Goal: Information Seeking & Learning: Learn about a topic

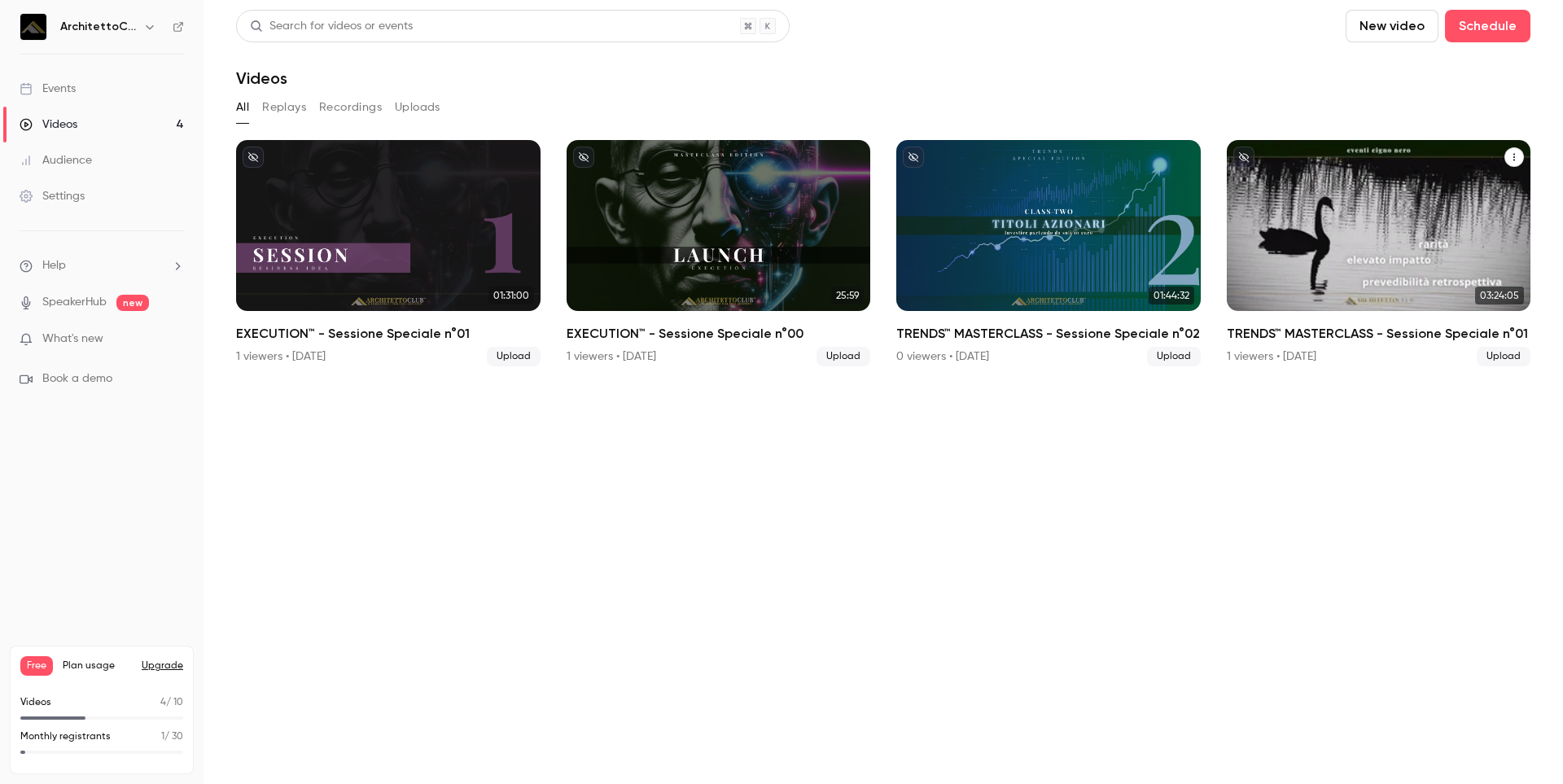
click at [1325, 231] on div "TRENDS™ MASTERCLASS - Sessione Speciale n°01" at bounding box center [1378, 225] width 304 height 171
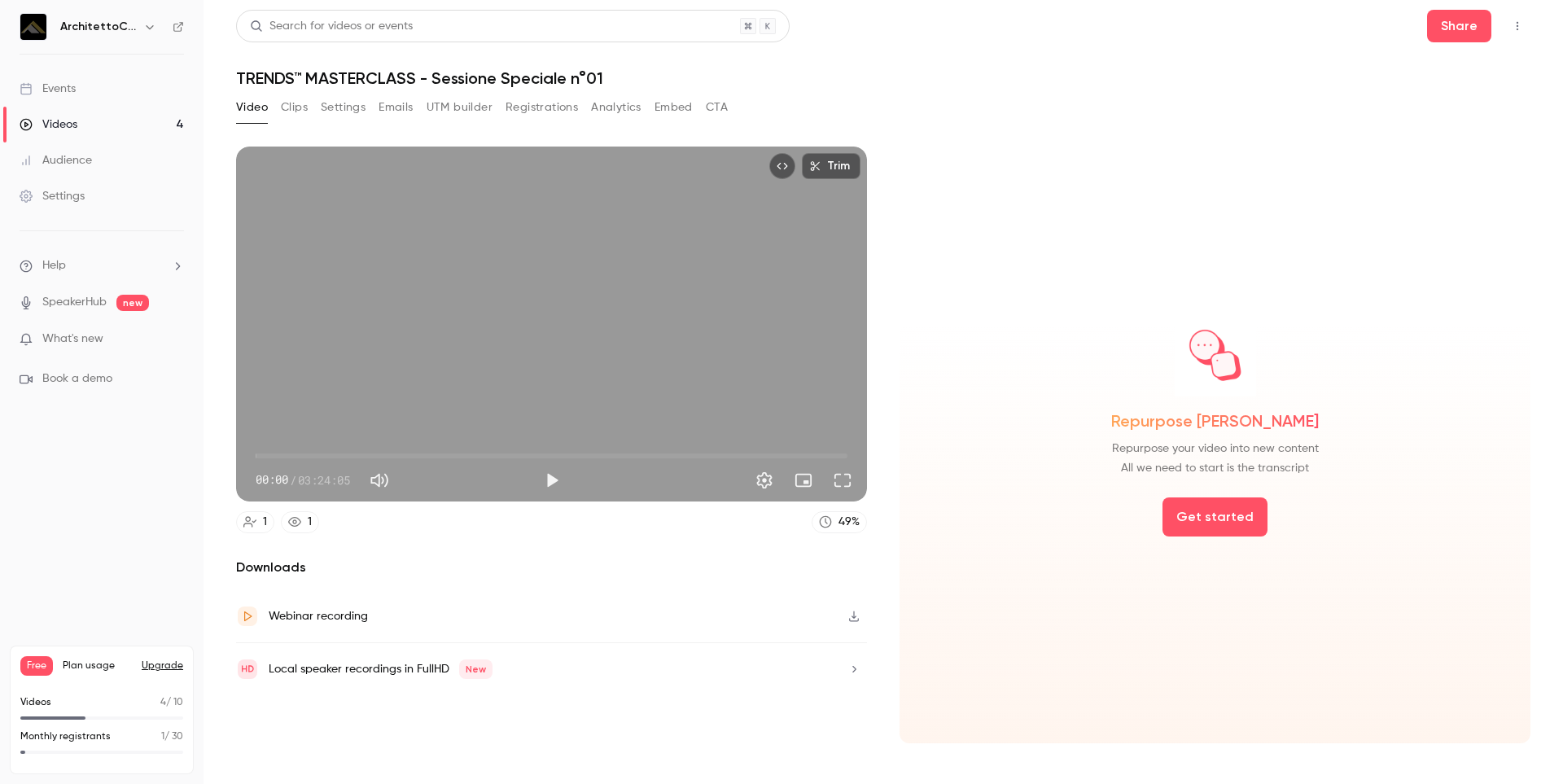
click at [622, 109] on button "Analytics" at bounding box center [616, 108] width 51 height 26
click at [43, 131] on div "Videos" at bounding box center [48, 124] width 58 height 17
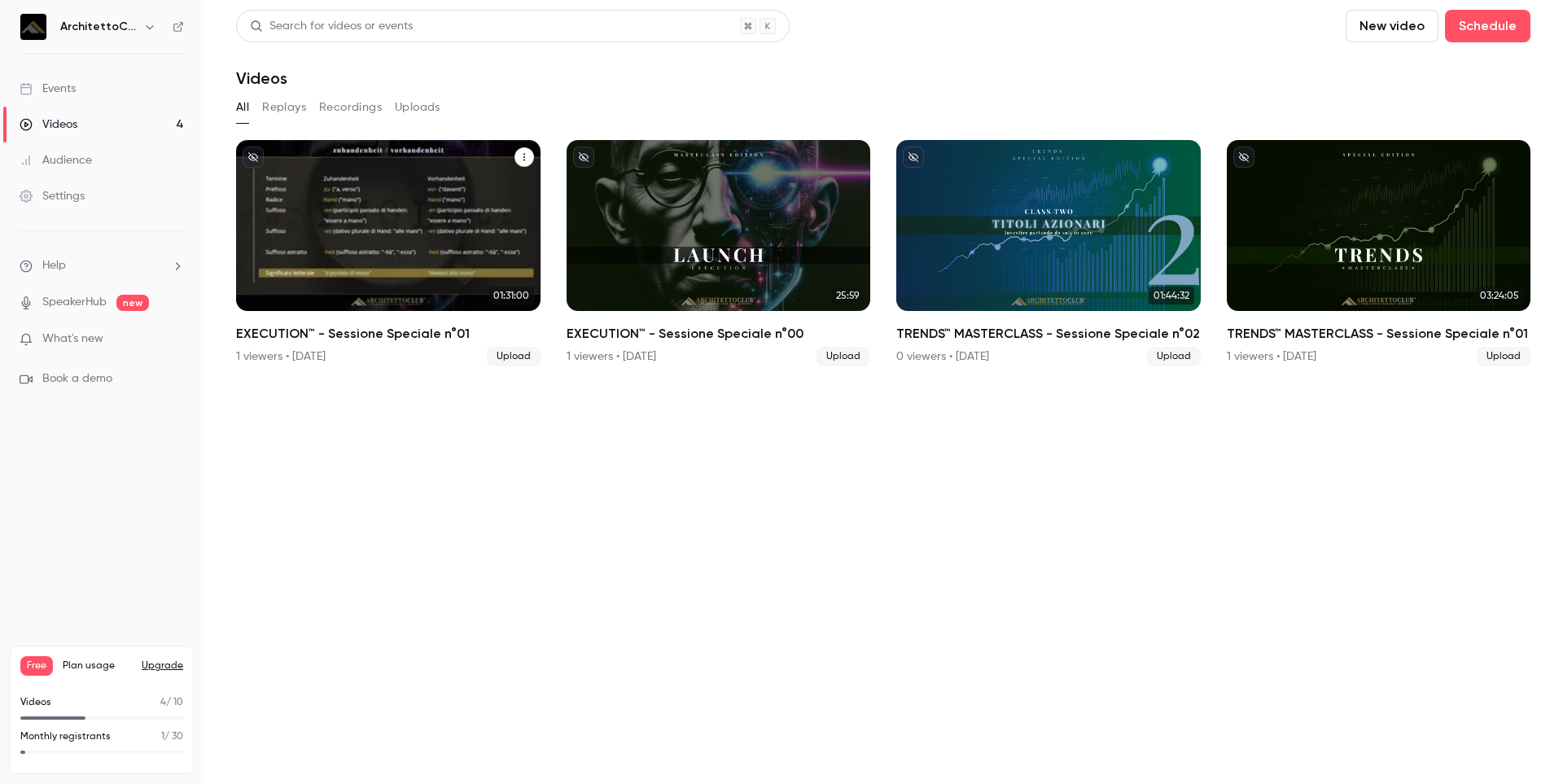
click at [337, 173] on div "EXECUTION™ - Sessione Speciale n°01" at bounding box center [387, 225] width 304 height 171
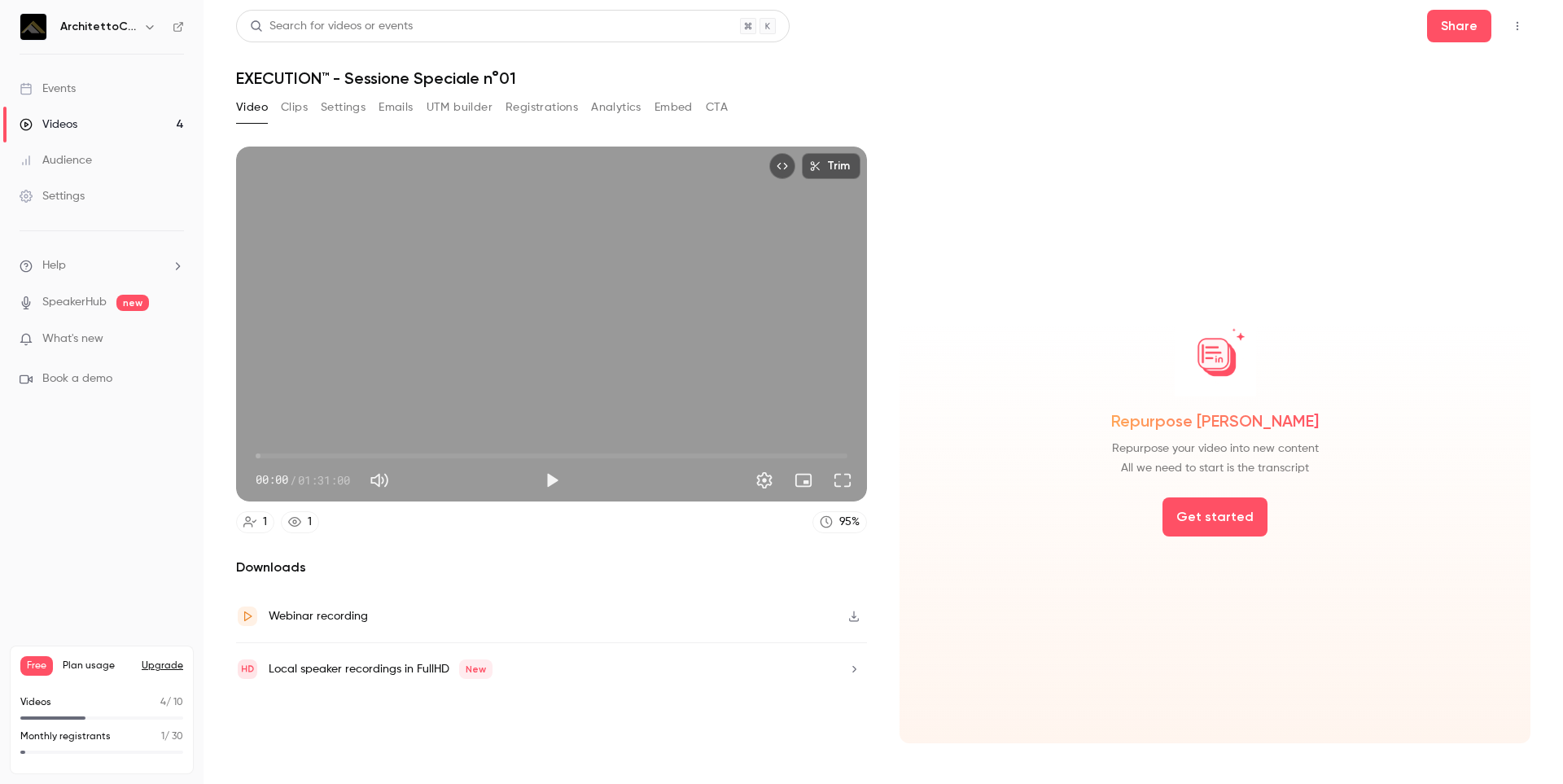
click at [614, 110] on button "Analytics" at bounding box center [616, 108] width 51 height 26
